Goal: Task Accomplishment & Management: Complete application form

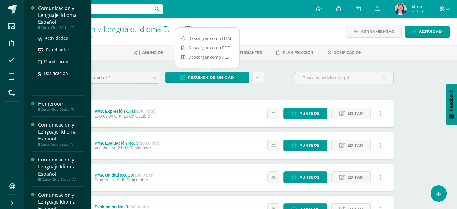
click at [53, 38] on span "Actividades" at bounding box center [56, 38] width 23 height 6
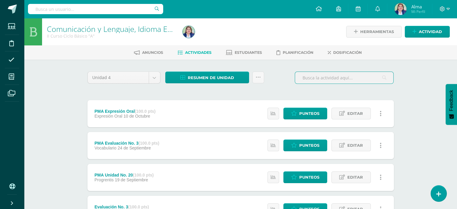
click at [314, 78] on input "text" at bounding box center [344, 78] width 98 height 12
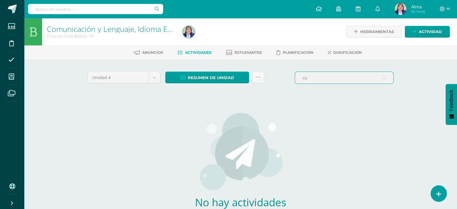
type input "c"
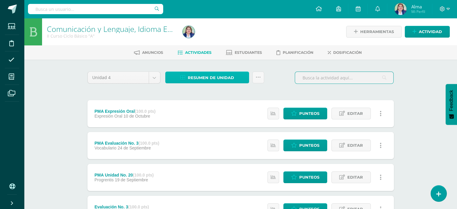
click at [210, 75] on span "Resumen de unidad" at bounding box center [211, 77] width 46 height 11
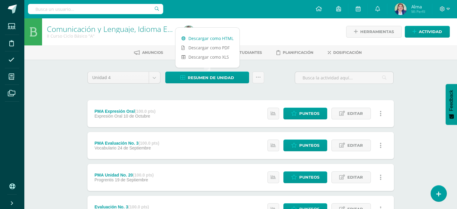
click at [208, 38] on link "Descargar como HTML" at bounding box center [208, 38] width 64 height 9
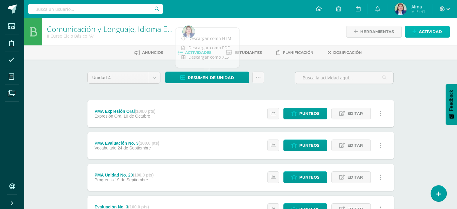
click at [426, 35] on span "Actividad" at bounding box center [430, 31] width 23 height 11
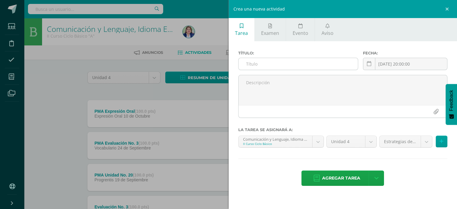
click at [279, 64] on input "text" at bounding box center [299, 64] width 120 height 12
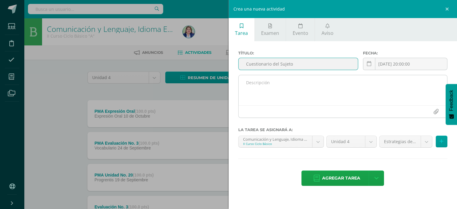
type input "Cuestionario del Sujeto"
click at [273, 95] on textarea at bounding box center [343, 90] width 209 height 30
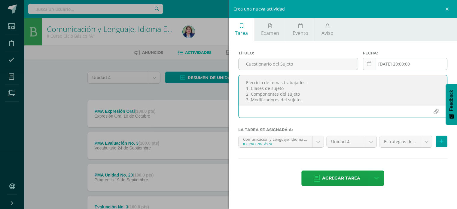
type textarea "Ejercicio de temas trabajados: 1. Clases de sujeto 2. Componentes del sujeto 3.…"
click at [365, 66] on link at bounding box center [369, 64] width 12 height 12
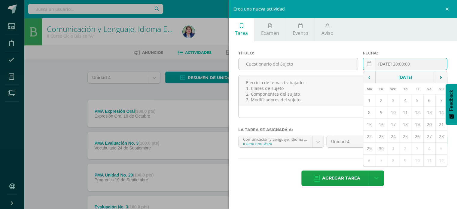
click at [405, 109] on td "11" at bounding box center [406, 112] width 12 height 12
type input "[DATE]"
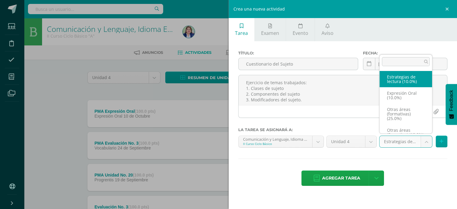
scroll to position [11, 0]
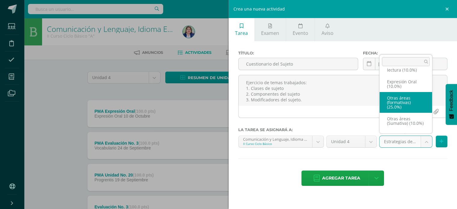
select select "239226"
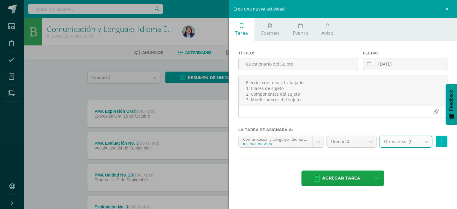
click at [443, 137] on button at bounding box center [442, 142] width 12 height 12
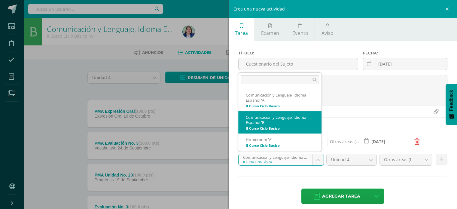
select select "228198"
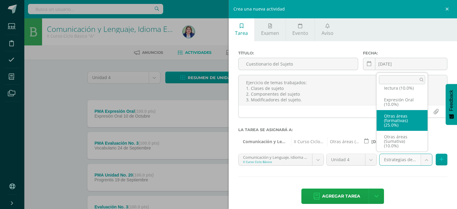
select select "258829"
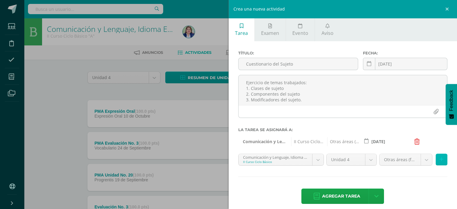
click at [440, 158] on icon at bounding box center [442, 159] width 4 height 5
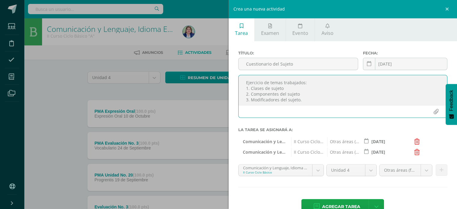
drag, startPoint x: 310, startPoint y: 101, endPoint x: 247, endPoint y: 78, distance: 67.7
click at [247, 78] on textarea "Ejercicio de temas trabajados: 1. Clases de sujeto 2. Componentes del sujeto 3.…" at bounding box center [343, 90] width 209 height 30
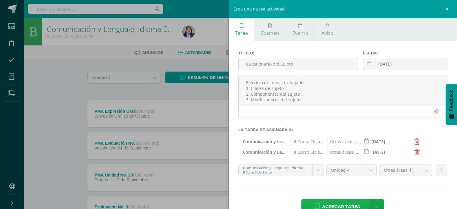
click at [335, 203] on span "Agregar tarea" at bounding box center [341, 206] width 38 height 15
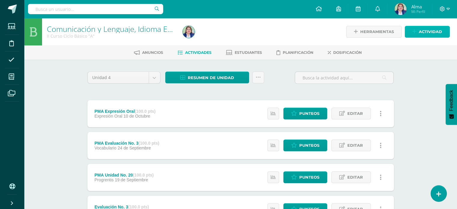
click at [410, 30] on link "Actividad" at bounding box center [427, 32] width 45 height 12
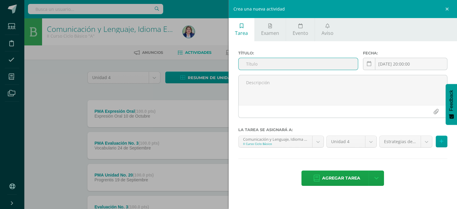
click at [275, 62] on input "text" at bounding box center [299, 64] width 120 height 12
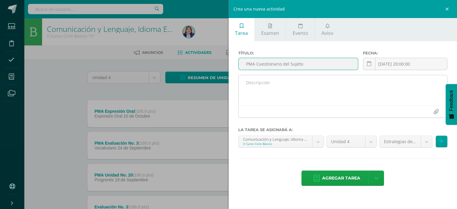
type input "PMA Cuestionario del Sujeto"
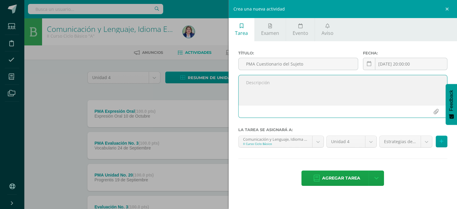
click at [280, 82] on textarea at bounding box center [343, 90] width 209 height 30
paste textarea "Ejercicio de temas trabajados: 1. Clases de sujeto 2. Componentes del sujeto 3.…"
type textarea "Ejercicio de temas trabajados: 1. Clases de sujeto 2. Componentes del sujeto 3.…"
click at [369, 63] on icon at bounding box center [369, 63] width 5 height 5
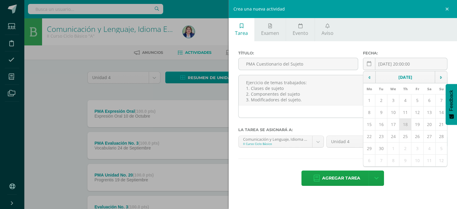
click at [404, 124] on td "18" at bounding box center [406, 125] width 12 height 12
type input "[DATE]"
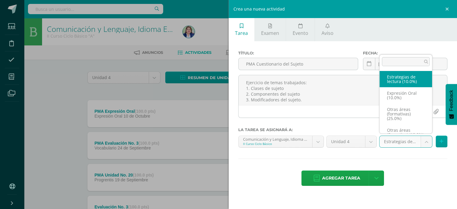
scroll to position [11, 0]
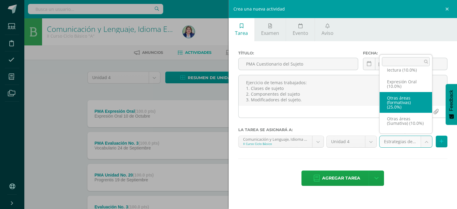
select select "239226"
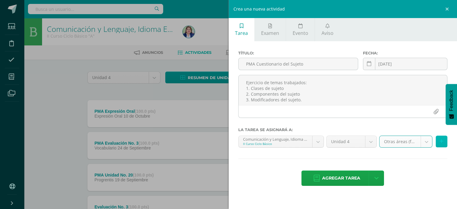
click at [441, 140] on icon at bounding box center [442, 141] width 4 height 5
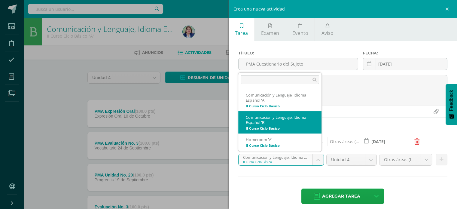
select select "228198"
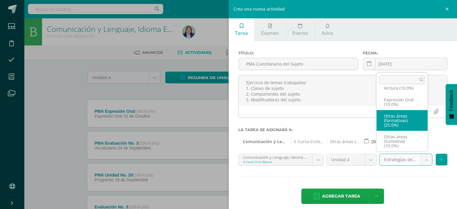
select select "258829"
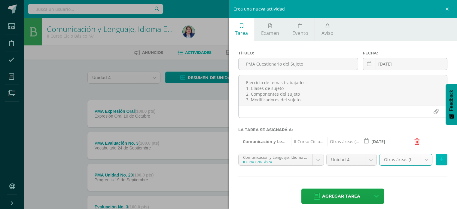
click at [440, 158] on icon at bounding box center [442, 159] width 4 height 5
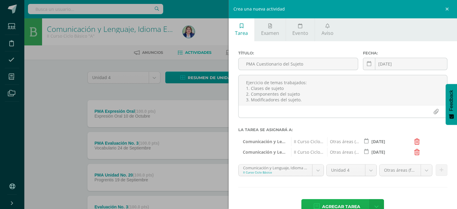
click at [344, 204] on span "Agregar tarea" at bounding box center [341, 206] width 38 height 15
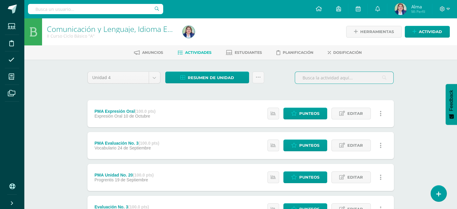
click at [336, 74] on input "text" at bounding box center [344, 78] width 98 height 12
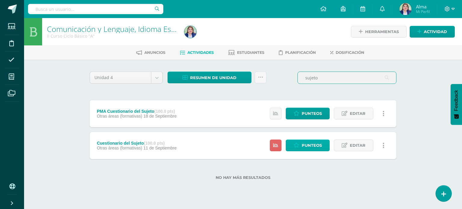
type input "sujeto"
click at [297, 140] on link "Punteos" at bounding box center [308, 146] width 44 height 12
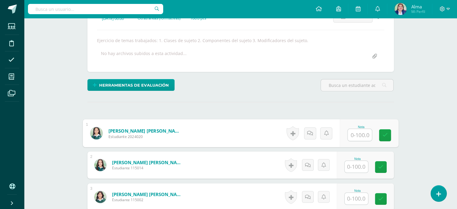
scroll to position [95, 0]
click at [360, 135] on input "text" at bounding box center [360, 135] width 24 height 12
type input "50"
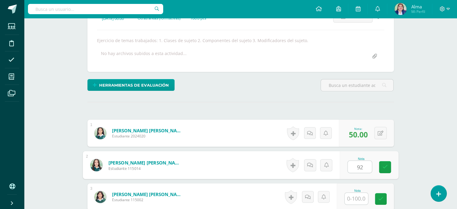
type input "92"
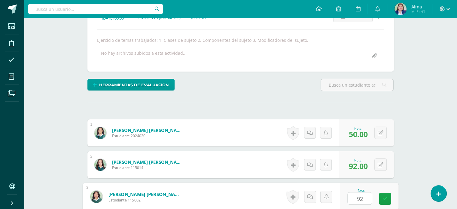
type input "92"
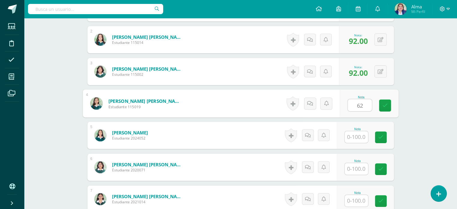
type input "62"
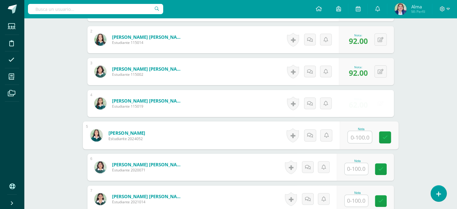
scroll to position [221, 0]
type input "56"
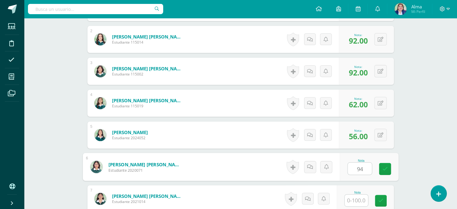
type input "94"
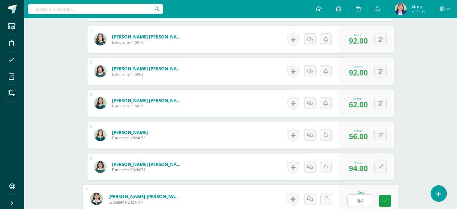
type input "94"
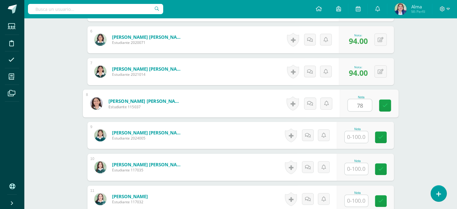
type input "78"
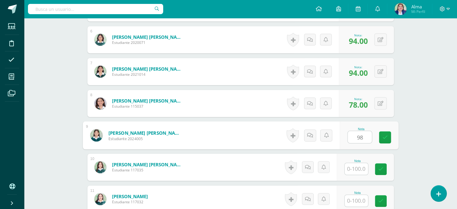
type input "98"
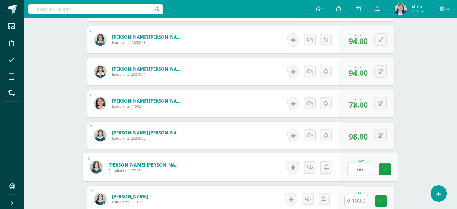
type input "66"
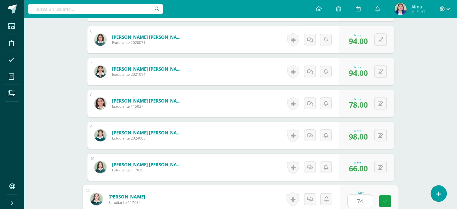
type input "74"
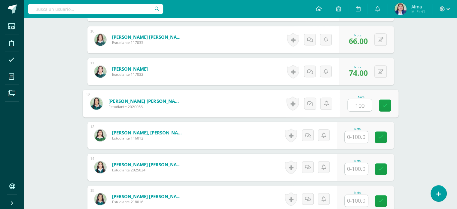
type input "100"
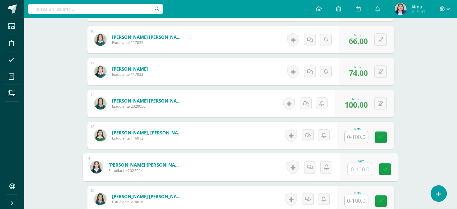
click at [356, 167] on input "text" at bounding box center [360, 169] width 24 height 12
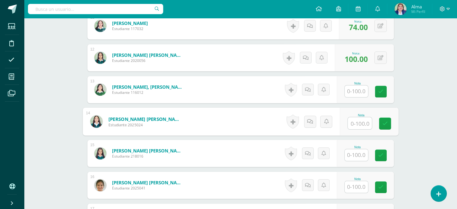
scroll to position [531, 0]
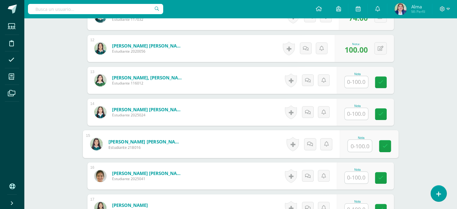
click at [359, 150] on input "text" at bounding box center [360, 146] width 24 height 12
type input "92"
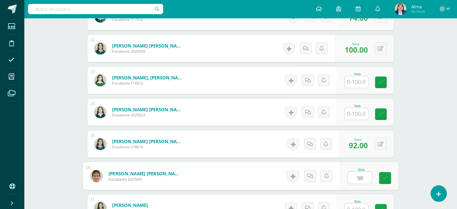
type input "98"
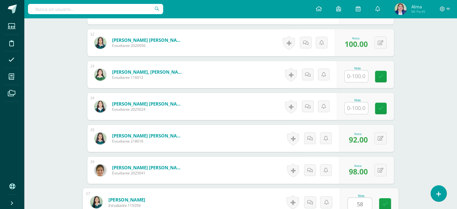
type input "58"
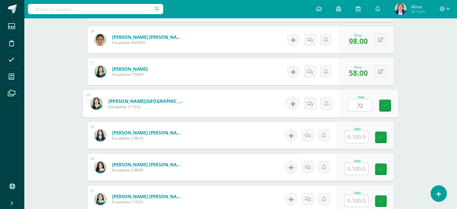
type input "72"
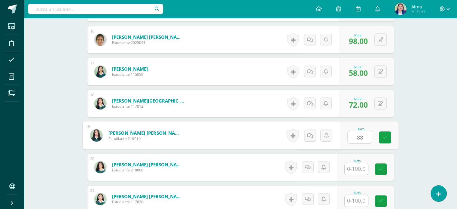
type input "88"
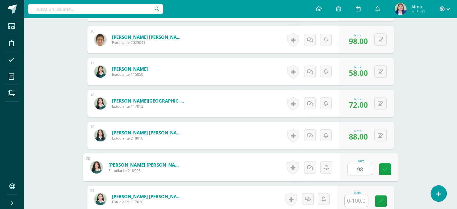
type input "98"
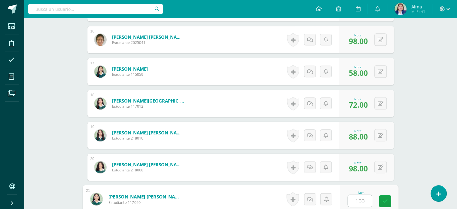
type input "100"
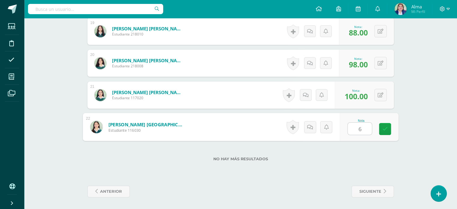
type input "68"
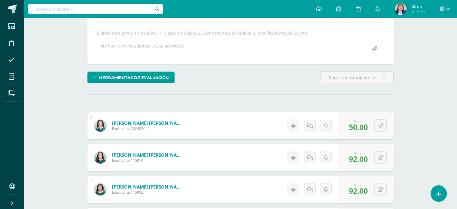
scroll to position [0, 0]
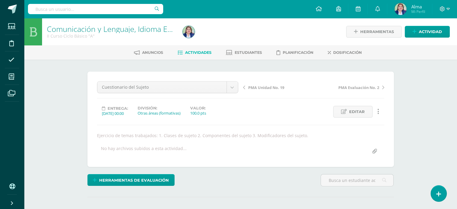
click at [195, 53] on span "Actividades" at bounding box center [198, 52] width 26 height 5
